Goal: Understand process/instructions

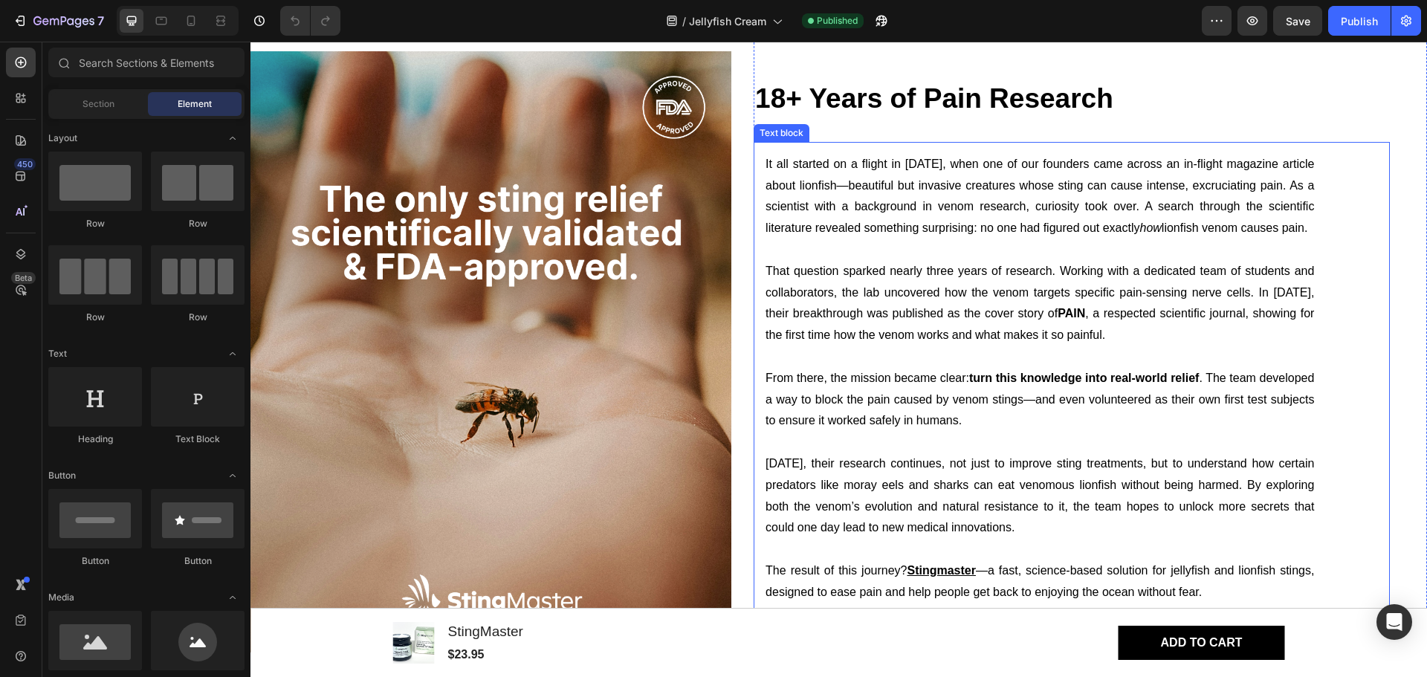
scroll to position [2805, 0]
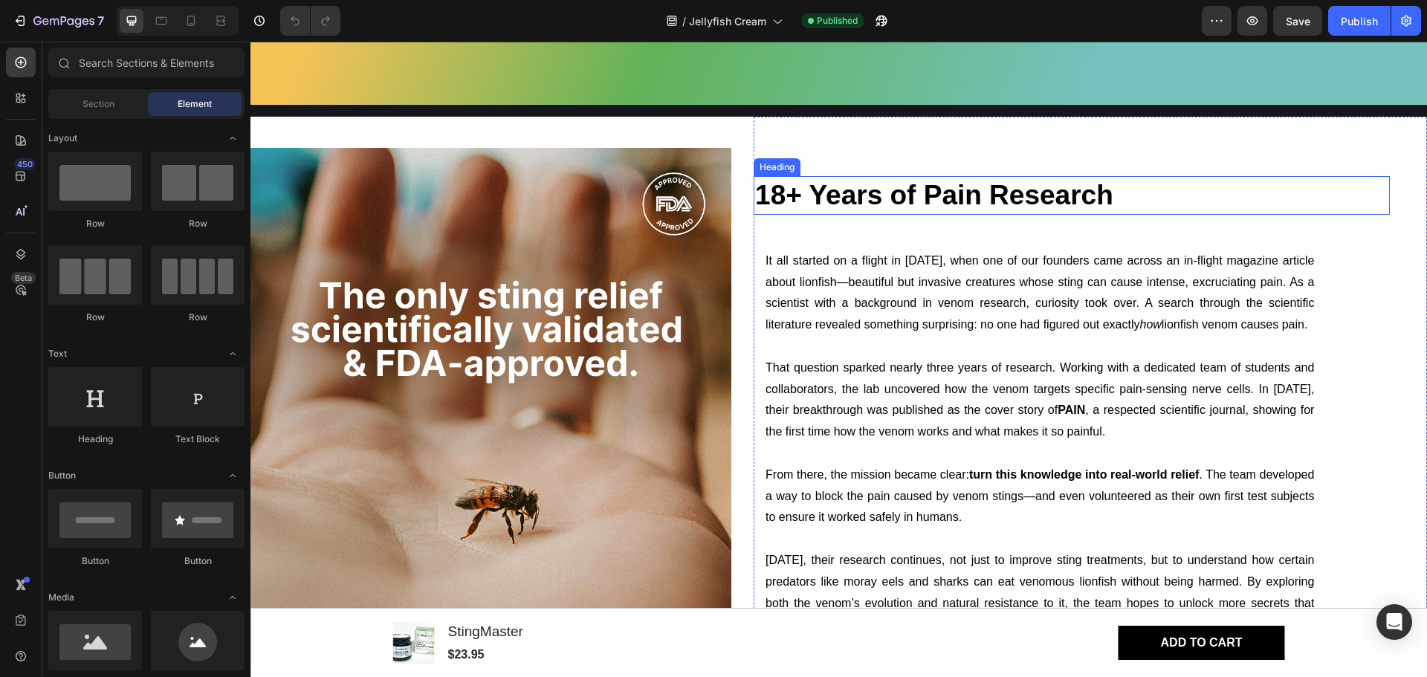
click at [948, 190] on h3 "18+ Years of Pain Research" at bounding box center [1072, 195] width 636 height 39
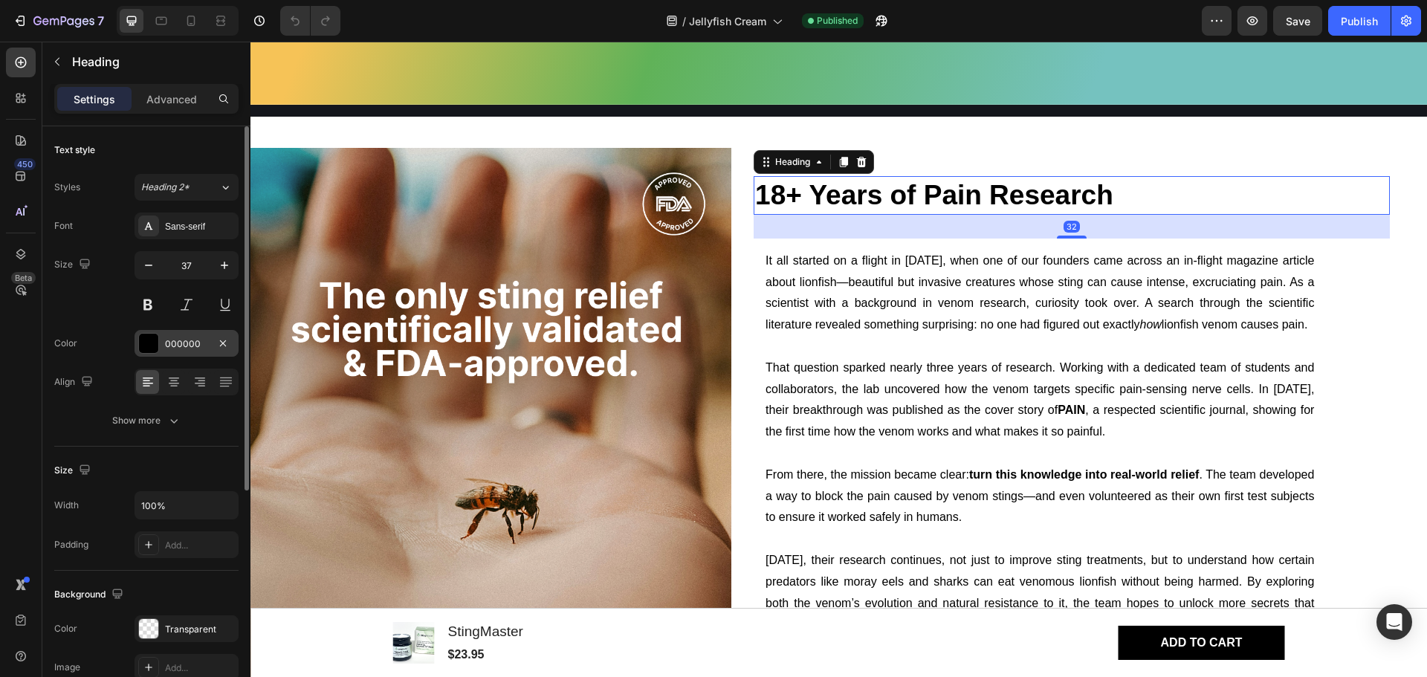
click at [152, 345] on div at bounding box center [148, 343] width 19 height 19
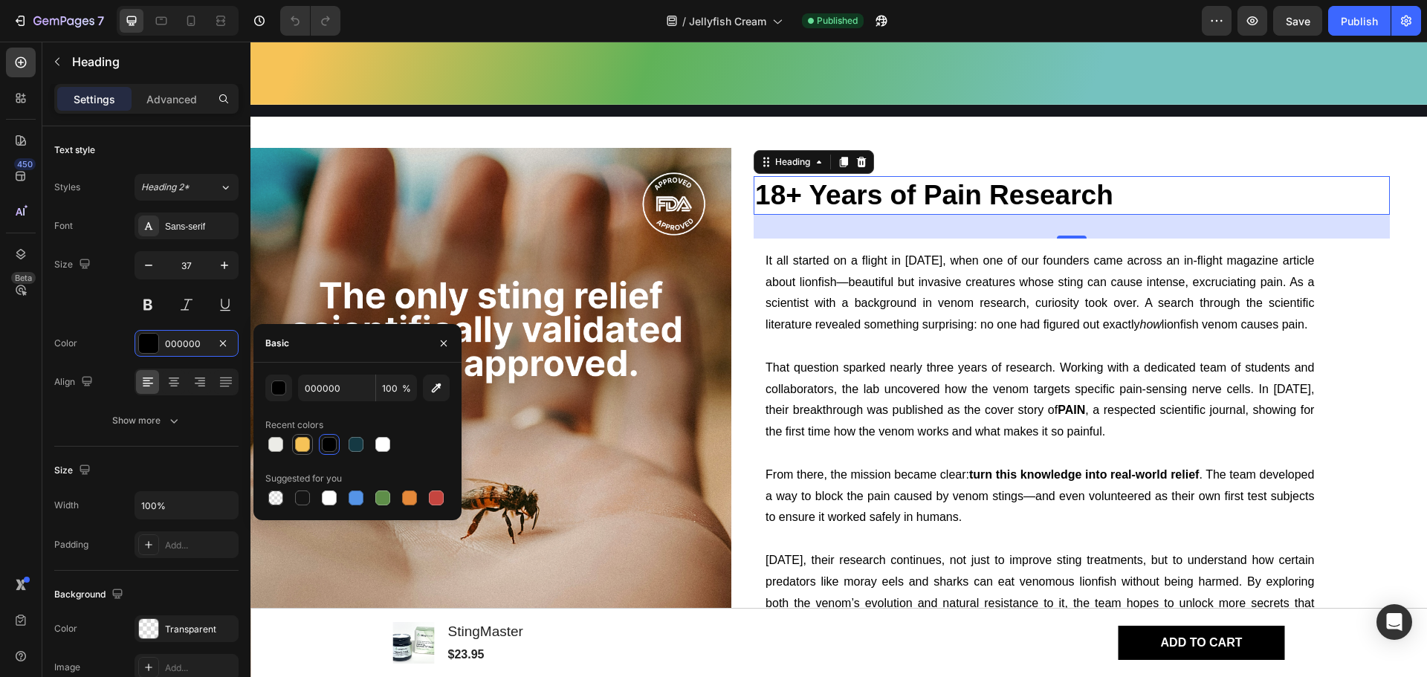
click at [320, 462] on div "000000 100 % Recent colors Suggested for you" at bounding box center [357, 442] width 184 height 134
click at [307, 445] on div at bounding box center [302, 444] width 15 height 15
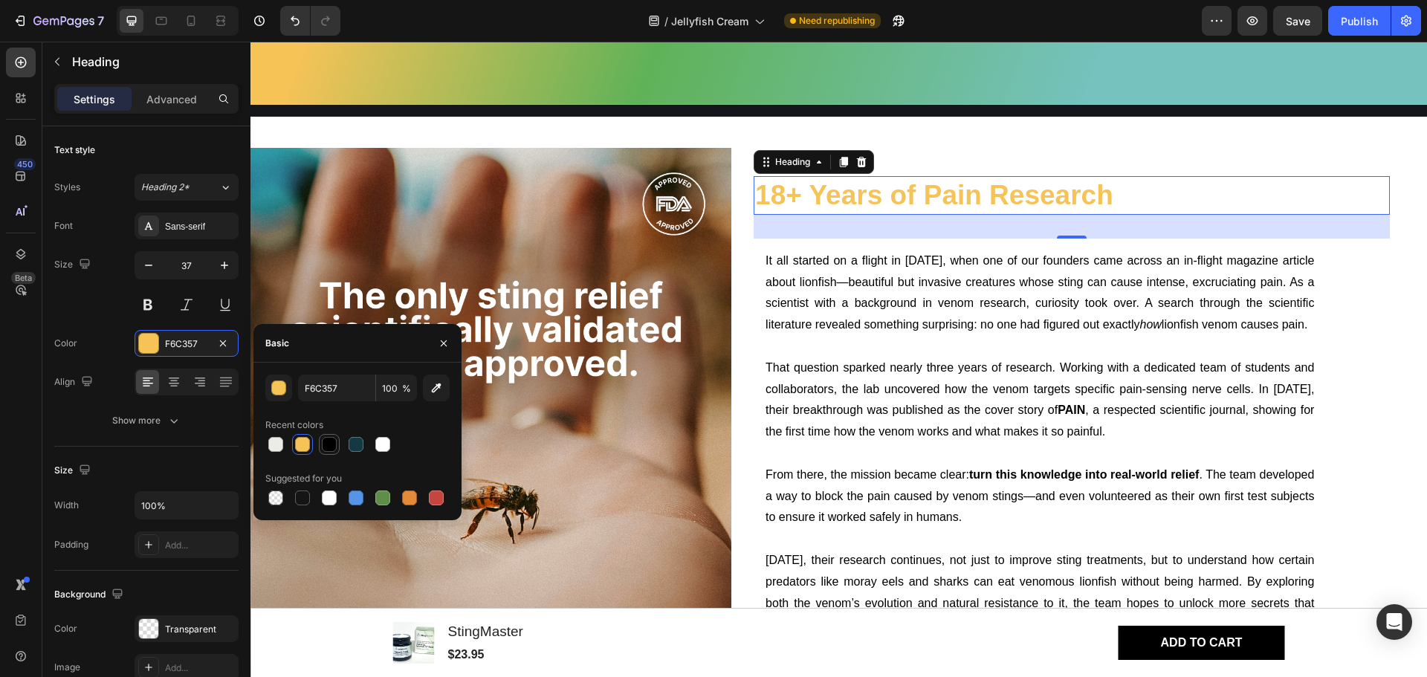
click at [332, 444] on div at bounding box center [329, 444] width 15 height 15
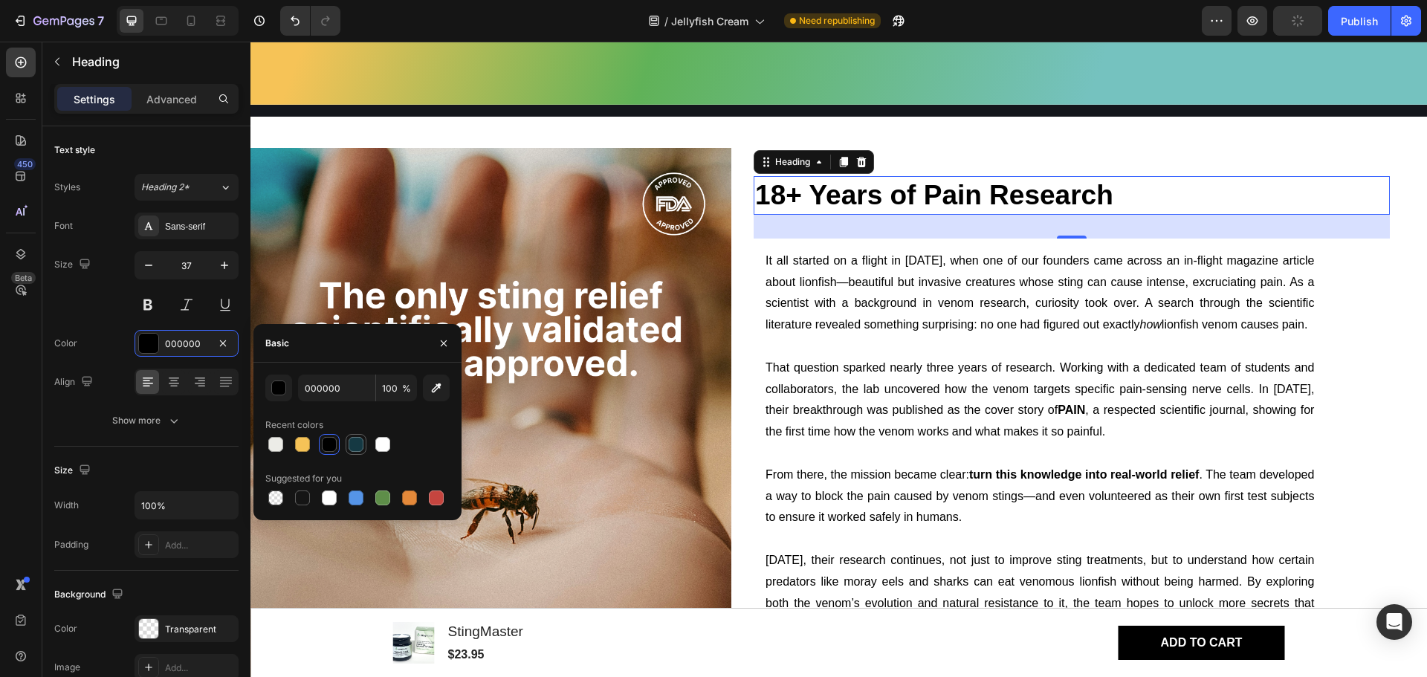
click at [355, 444] on div at bounding box center [356, 444] width 15 height 15
click at [355, 383] on input "153943" at bounding box center [336, 388] width 77 height 27
click at [389, 444] on div at bounding box center [382, 444] width 15 height 15
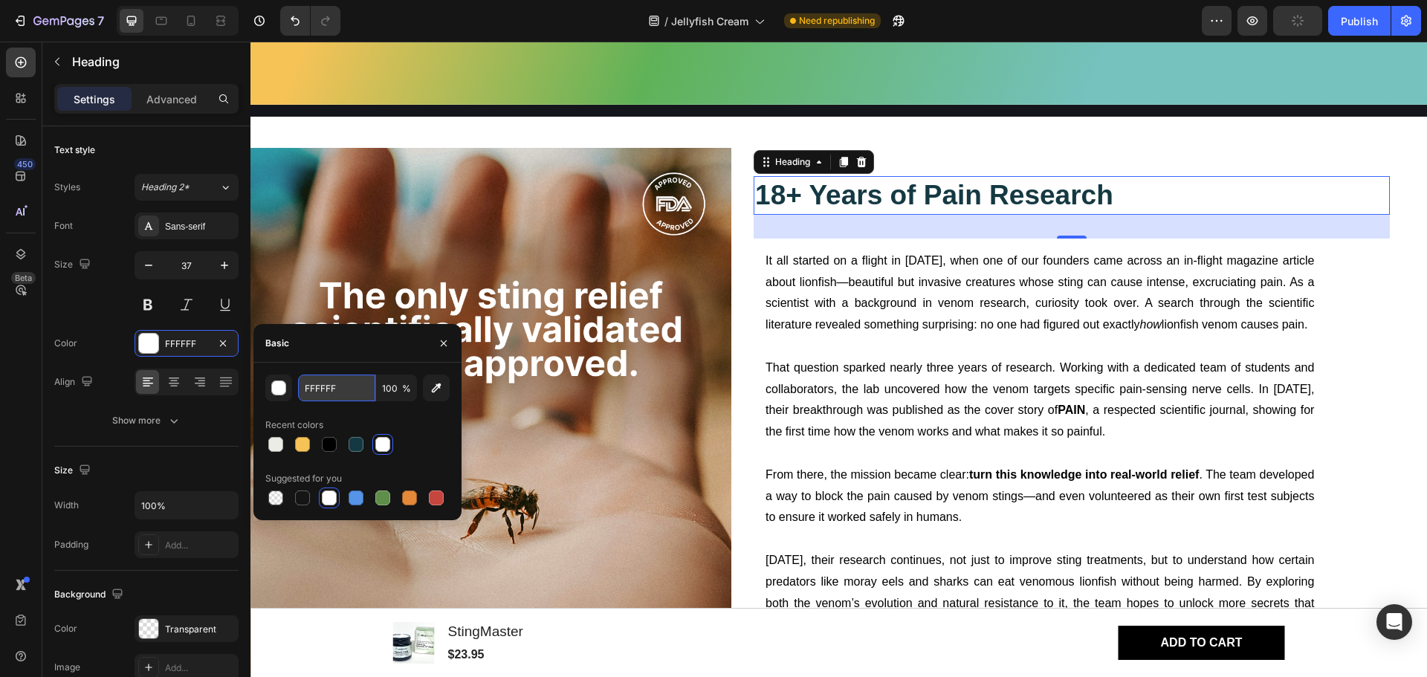
click at [355, 392] on input "FFFFFF" at bounding box center [336, 388] width 77 height 27
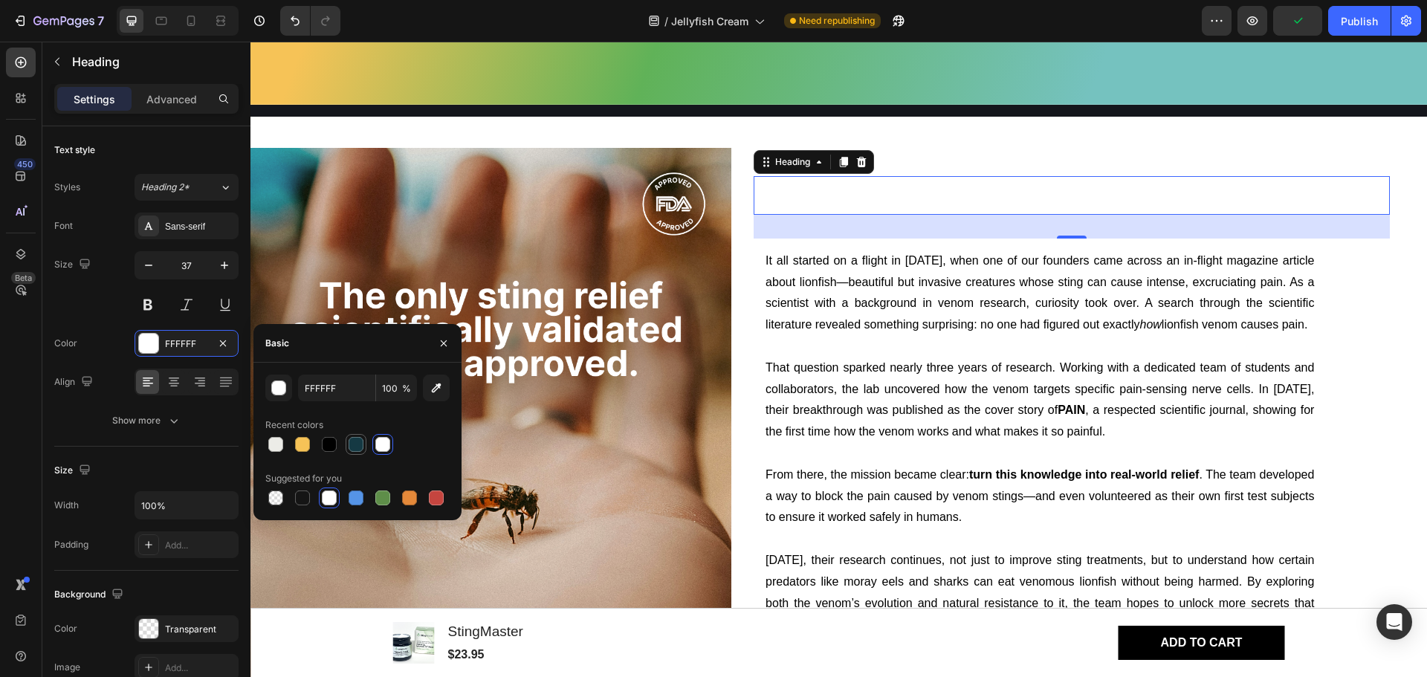
click at [354, 442] on div at bounding box center [356, 444] width 15 height 15
type input "153943"
click at [349, 391] on input "153943" at bounding box center [336, 388] width 77 height 27
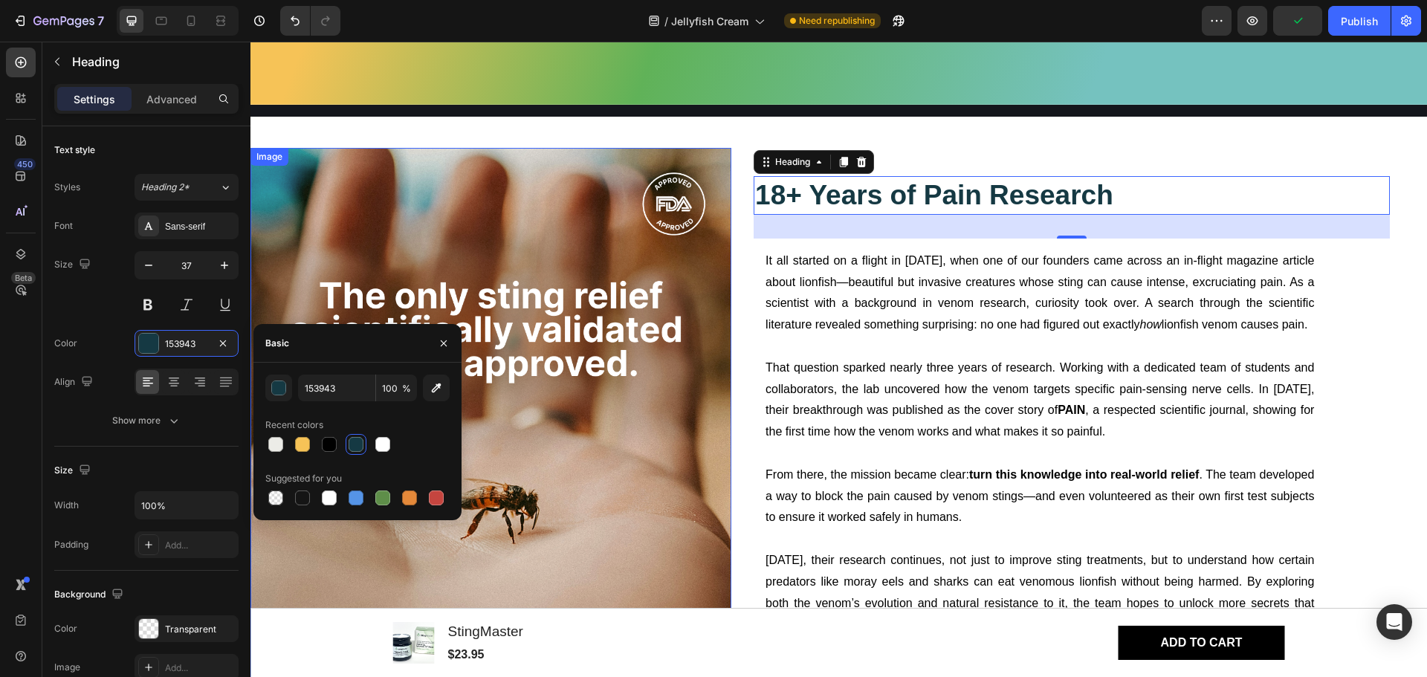
click at [838, 291] on p "It all started on a flight in [DATE], when one of our founders came across an i…" at bounding box center [1040, 293] width 549 height 85
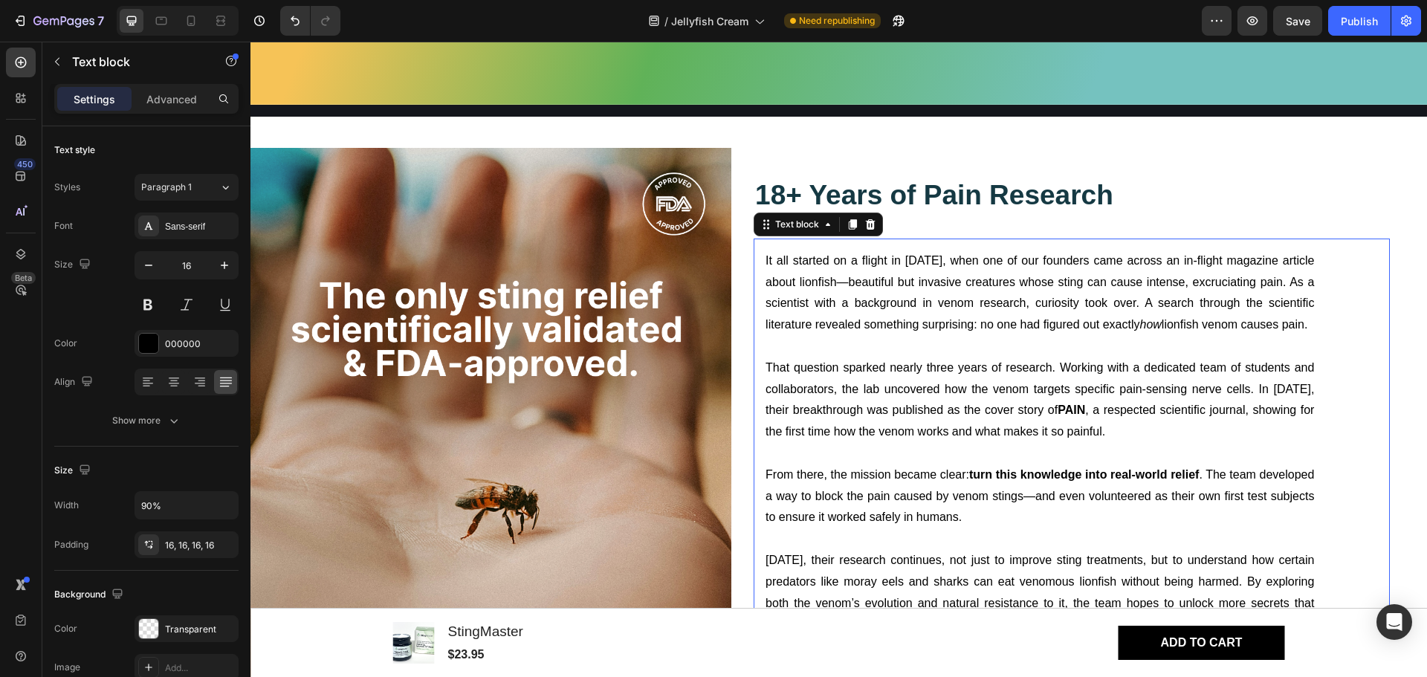
scroll to position [3055, 0]
